Goal: Answer question/provide support

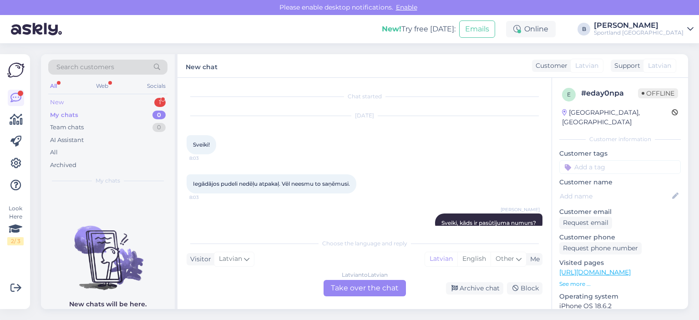
click at [68, 102] on div "New 1" at bounding box center [107, 102] width 119 height 13
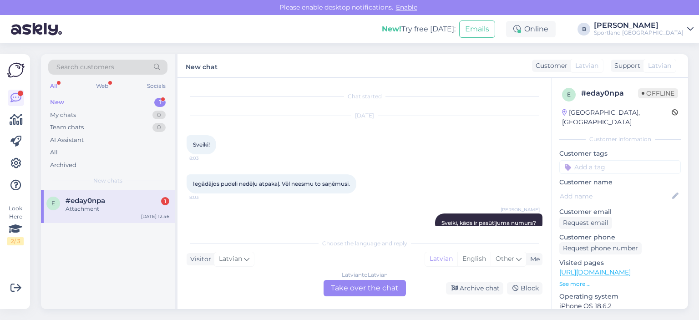
click at [105, 197] on span "#eday0npa" at bounding box center [86, 201] width 40 height 8
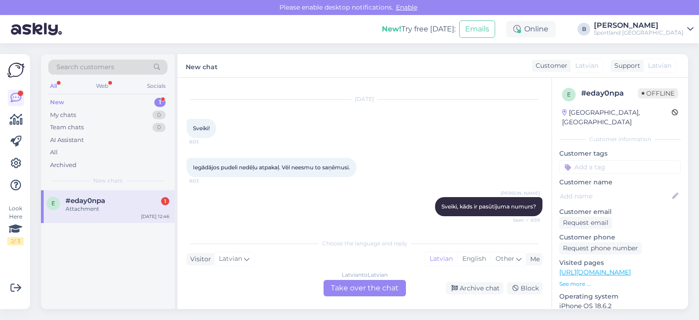
click at [358, 290] on div "Latvian to Latvian Take over the chat" at bounding box center [365, 288] width 82 height 16
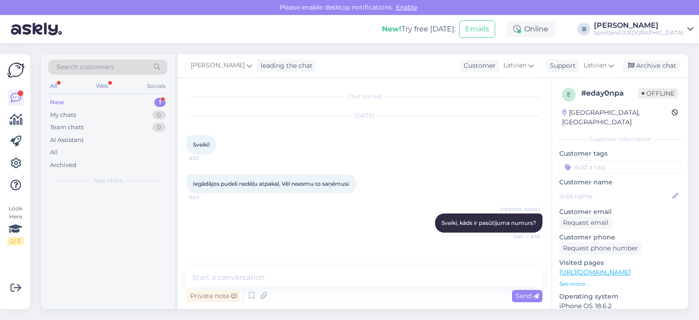
scroll to position [0, 0]
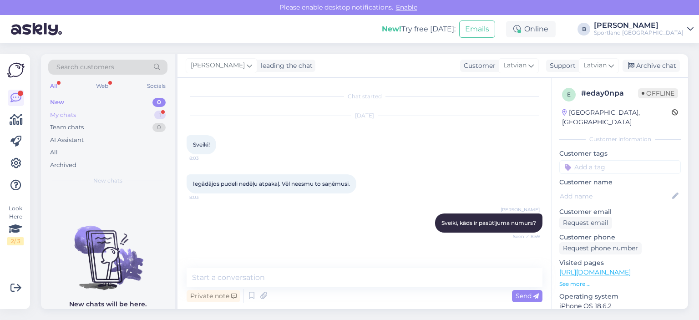
click at [86, 111] on div "My chats 1" at bounding box center [107, 115] width 119 height 13
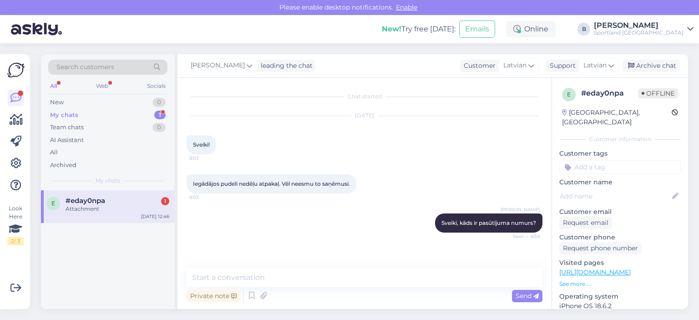
click at [100, 204] on span "#eday0npa" at bounding box center [86, 201] width 40 height 8
click at [82, 214] on div "e #eday0npa 1 Attachment [DATE] 12:46" at bounding box center [108, 206] width 134 height 33
click at [647, 62] on div "Archive chat" at bounding box center [651, 66] width 57 height 12
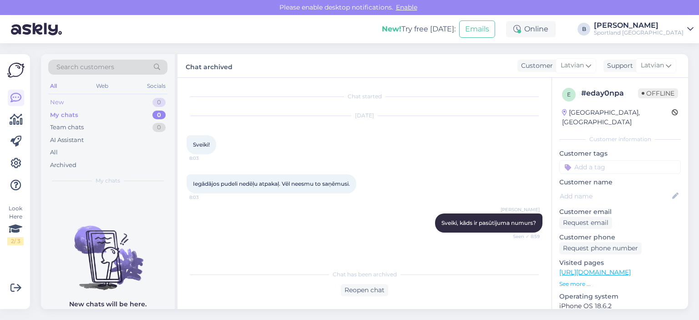
click at [70, 101] on div "New 0" at bounding box center [107, 102] width 119 height 13
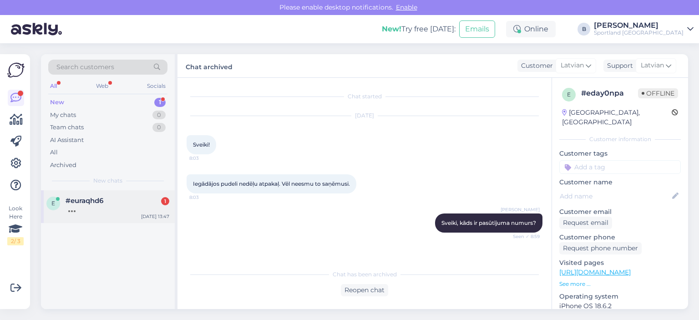
click at [120, 191] on div "e #euraqhd6 1 [DATE] 13:47" at bounding box center [108, 206] width 134 height 33
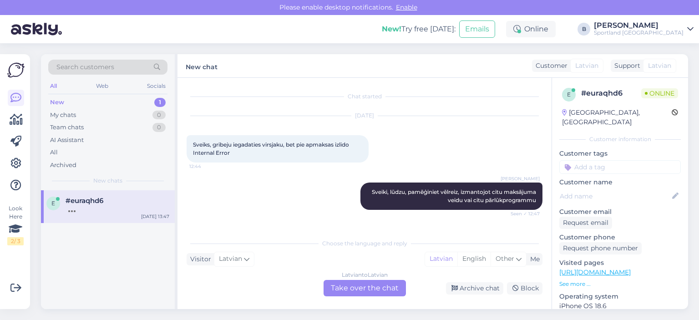
scroll to position [74, 0]
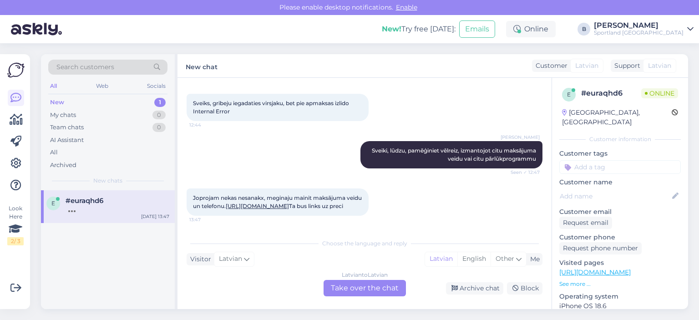
click at [271, 203] on link "[URL][DOMAIN_NAME]" at bounding box center [257, 206] width 63 height 7
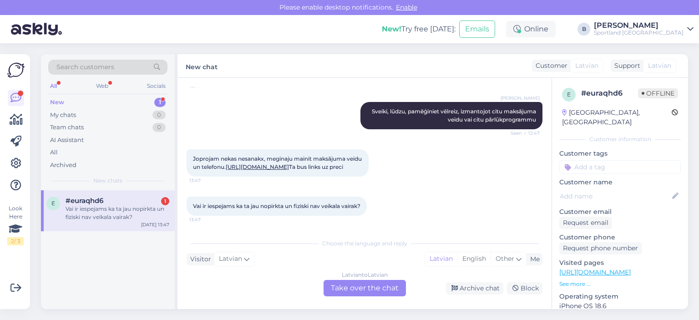
click at [376, 282] on div "Latvian to Latvian Take over the chat" at bounding box center [365, 288] width 82 height 16
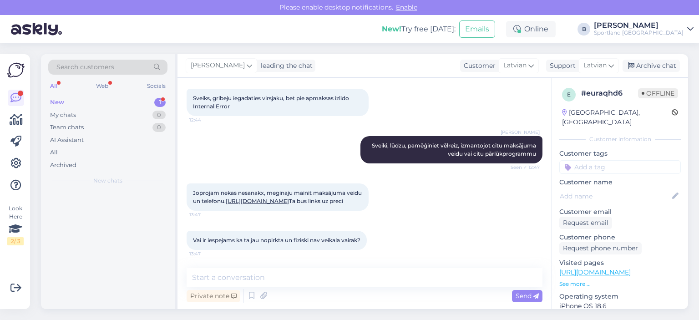
scroll to position [87, 0]
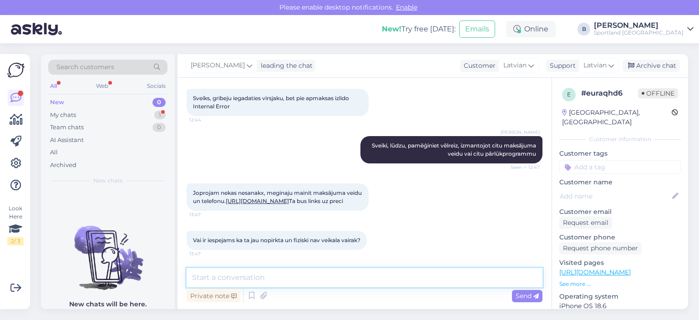
click at [376, 282] on textarea at bounding box center [365, 277] width 356 height 19
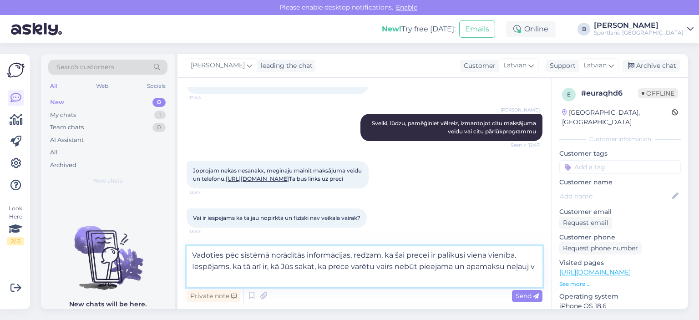
scroll to position [109, 0]
type textarea "Vadoties pēc sistēmā norādītās informācijas, redzam, ka šai precei ir palikusi …"
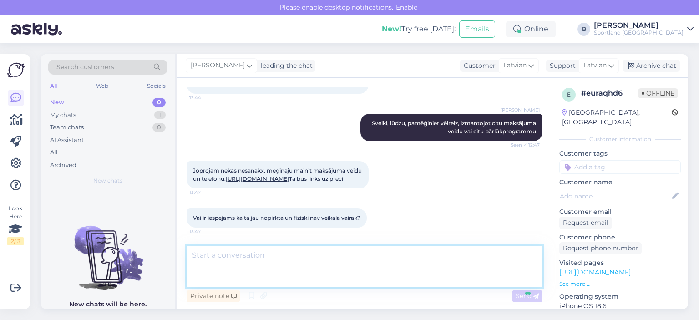
scroll to position [151, 0]
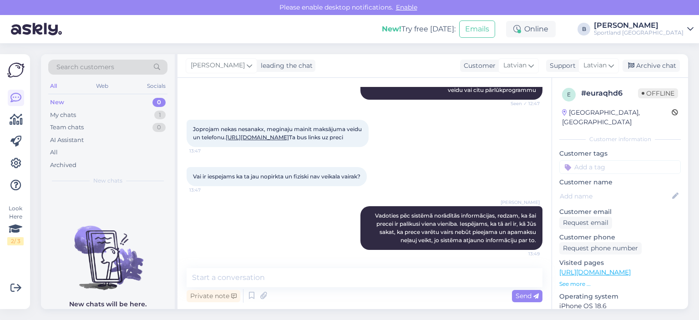
drag, startPoint x: 646, startPoint y: 69, endPoint x: 551, endPoint y: 55, distance: 95.8
click at [646, 69] on div "Archive chat" at bounding box center [651, 66] width 57 height 12
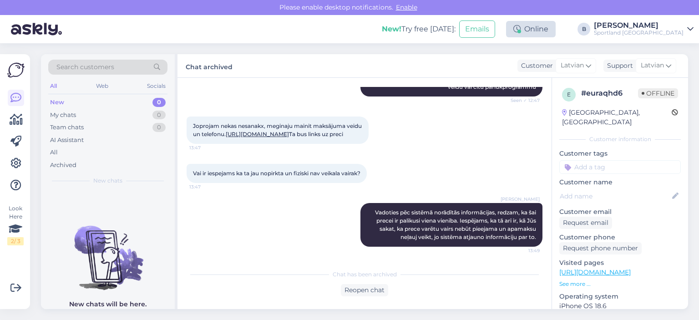
click at [552, 31] on div "Online" at bounding box center [531, 29] width 50 height 16
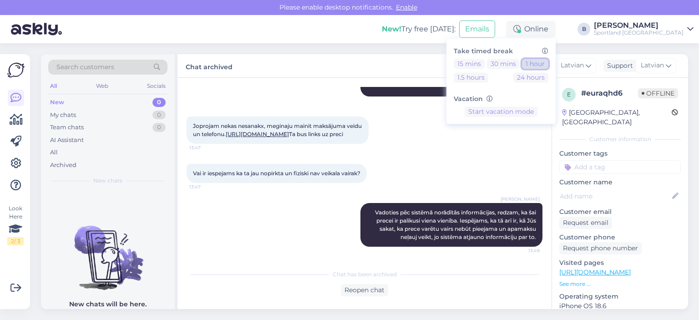
click at [549, 66] on button "1 hour" at bounding box center [535, 64] width 26 height 10
